Goal: Information Seeking & Learning: Learn about a topic

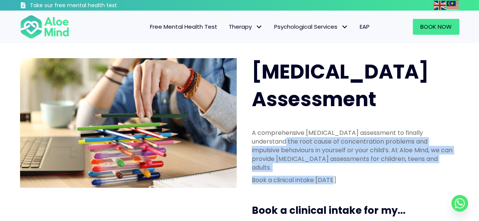
drag, startPoint x: 247, startPoint y: 110, endPoint x: 341, endPoint y: 143, distance: 99.6
click at [341, 143] on div "A comprehensive [MEDICAL_DATA] assessment to finally understand the root cause …" at bounding box center [353, 158] width 218 height 75
click at [341, 176] on p "Book a clinical intake [DATE]" at bounding box center [353, 180] width 203 height 9
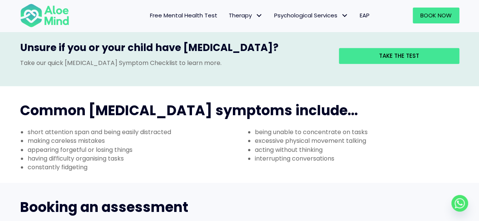
scroll to position [252, 0]
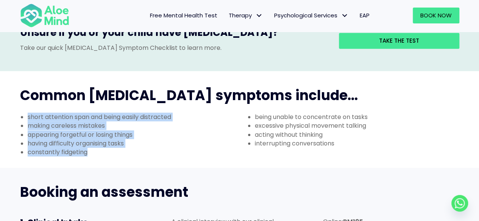
drag, startPoint x: 87, startPoint y: 119, endPoint x: 26, endPoint y: 81, distance: 72.3
click at [26, 113] on ul "short attention span and being easily distracted making careless mistakes appea…" at bounding box center [125, 135] width 227 height 44
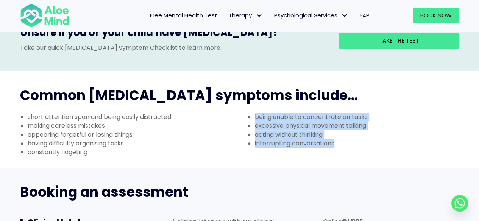
drag, startPoint x: 338, startPoint y: 104, endPoint x: 244, endPoint y: 81, distance: 96.5
click at [244, 113] on ul "being unable to concentrate on tasks excessive physical movement talking acting…" at bounding box center [353, 130] width 227 height 35
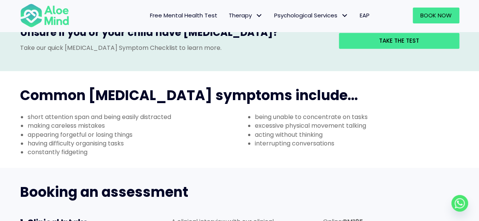
scroll to position [379, 0]
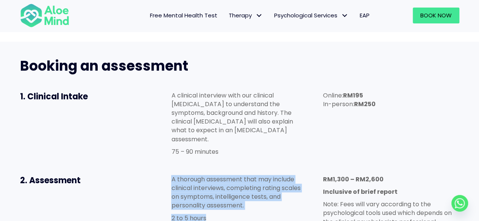
drag, startPoint x: 168, startPoint y: 132, endPoint x: 218, endPoint y: 172, distance: 63.8
click at [218, 172] on div "A thorough assessment that may include clinical interviews, completing rating s…" at bounding box center [239, 201] width 151 height 67
click at [218, 214] on p "2 to 5 hours" at bounding box center [239, 218] width 136 height 9
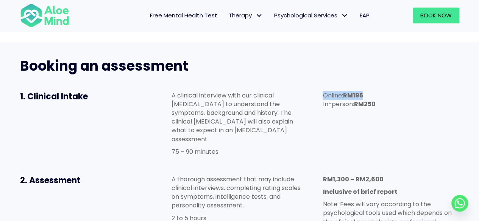
drag, startPoint x: 320, startPoint y: 59, endPoint x: 366, endPoint y: 59, distance: 45.8
click at [366, 84] on div "Online: RM195 In-person: RM250" at bounding box center [390, 102] width 151 height 36
click at [366, 91] on p "Online: RM195 In-person: RM250" at bounding box center [391, 99] width 136 height 17
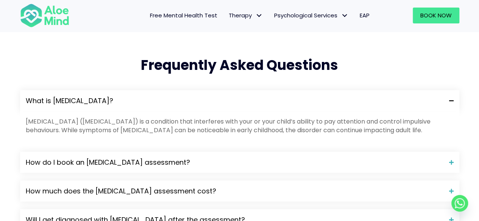
scroll to position [757, 0]
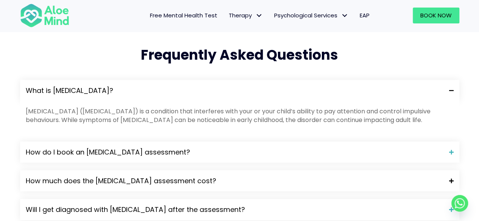
click at [175, 176] on span "How much does the [MEDICAL_DATA] assessment cost?" at bounding box center [235, 181] width 418 height 10
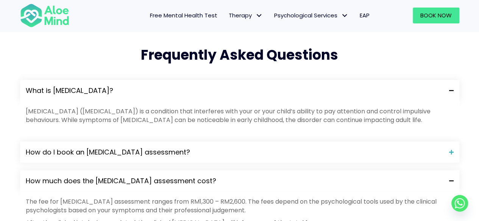
click at [175, 176] on span "How much does the [MEDICAL_DATA] assessment cost?" at bounding box center [235, 181] width 418 height 10
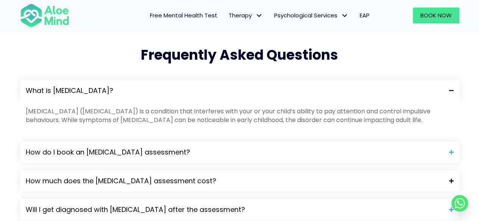
scroll to position [820, 0]
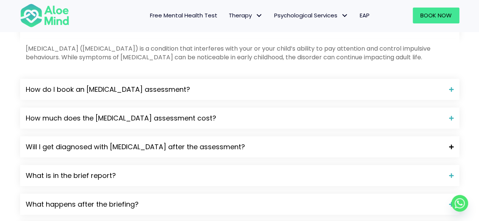
click at [166, 142] on span "Will I get diagnosed with [MEDICAL_DATA] after the assessment?" at bounding box center [235, 147] width 418 height 10
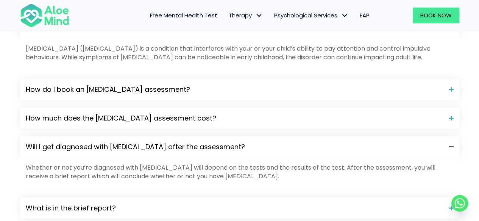
click at [166, 142] on span "Will I get diagnosed with [MEDICAL_DATA] after the assessment?" at bounding box center [235, 147] width 418 height 10
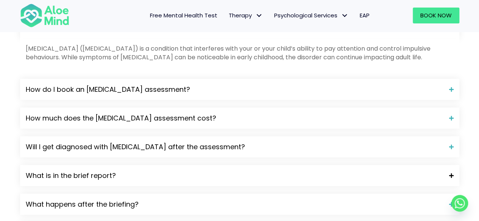
click at [159, 171] on span "What is in the brief report?" at bounding box center [235, 176] width 418 height 10
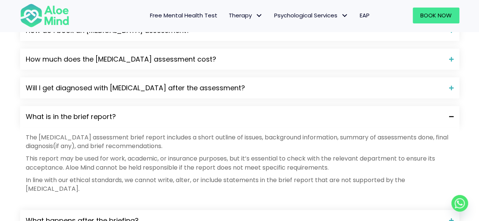
scroll to position [883, 0]
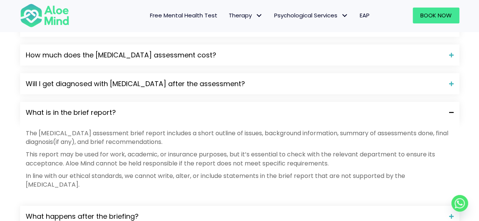
click at [152, 102] on div "What is in the brief report?" at bounding box center [239, 112] width 439 height 21
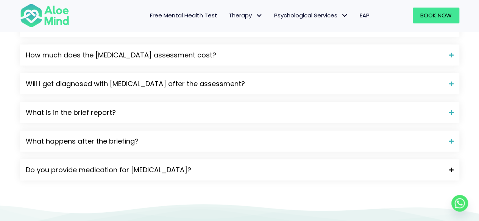
click at [125, 160] on div "Do you provide medication for [MEDICAL_DATA]?" at bounding box center [239, 170] width 439 height 21
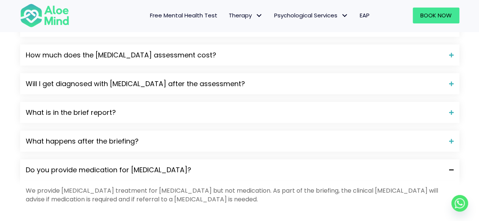
click at [125, 160] on div "Do you provide medication for [MEDICAL_DATA]?" at bounding box center [239, 170] width 439 height 21
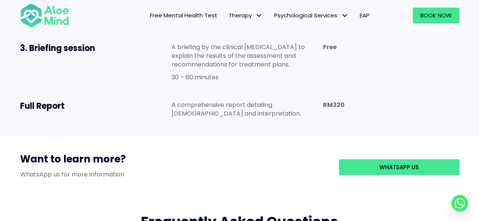
scroll to position [568, 0]
